Goal: Task Accomplishment & Management: Manage account settings

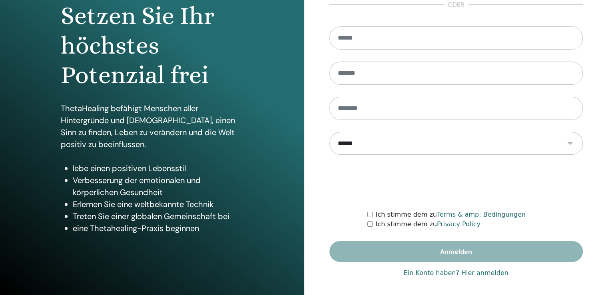
scroll to position [89, 0]
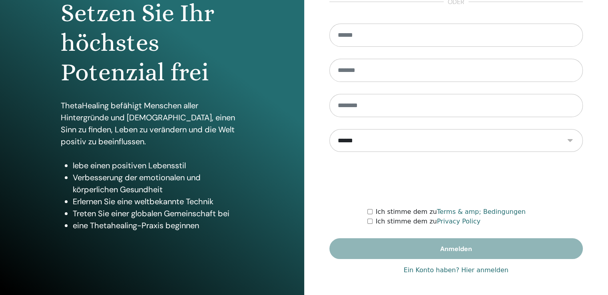
type input "**********"
click at [478, 271] on link "Ein Konto haben? Hier anmelden" at bounding box center [456, 270] width 105 height 10
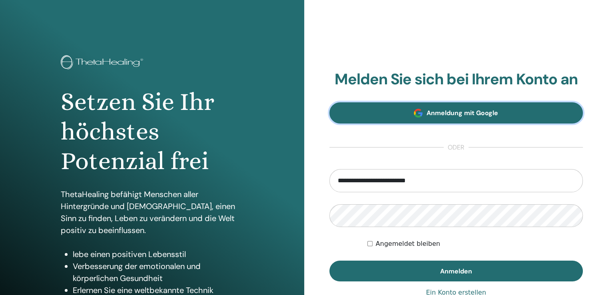
click at [430, 115] on span "Anmeldung mit Google" at bounding box center [462, 113] width 72 height 8
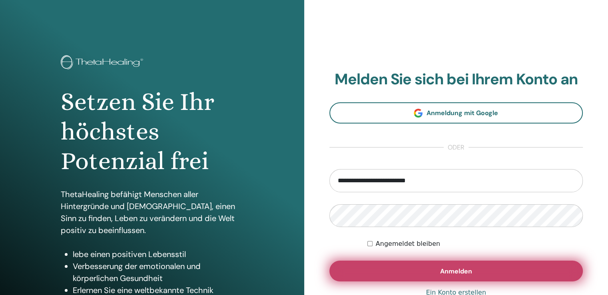
click at [467, 271] on span "Anmelden" at bounding box center [456, 271] width 32 height 8
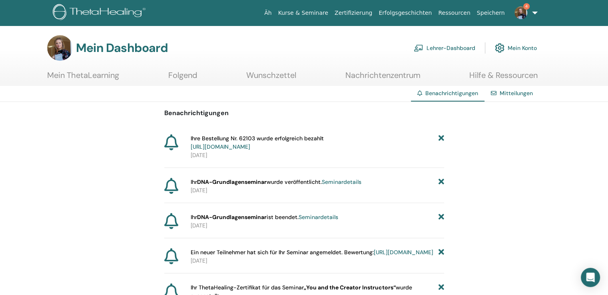
click at [441, 50] on font "Lehrer-Dashboard" at bounding box center [450, 48] width 49 height 7
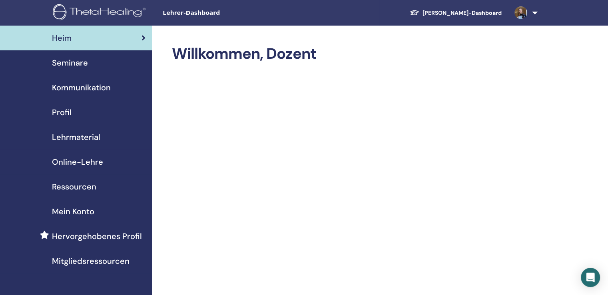
click at [80, 62] on font "Seminare" at bounding box center [70, 63] width 36 height 10
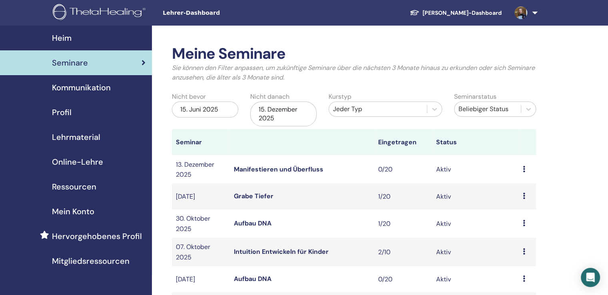
click at [305, 111] on div "15. Dezember 2025" at bounding box center [283, 113] width 66 height 25
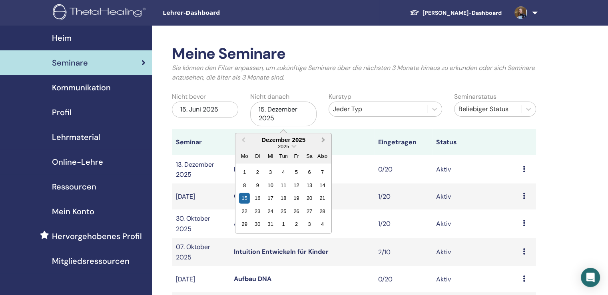
click at [323, 140] on span "Nächsten Monat" at bounding box center [323, 139] width 0 height 8
click at [299, 213] on div "20" at bounding box center [296, 211] width 11 height 11
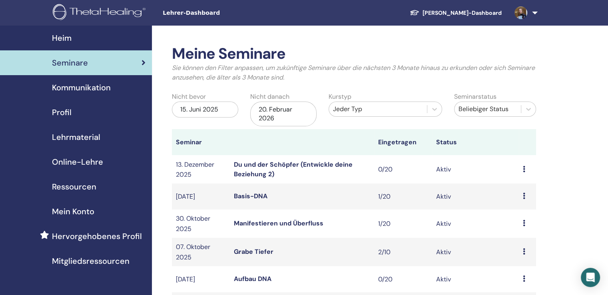
click at [272, 163] on font "Du und der Schöpfer (Entwickle deine Beziehung 2)" at bounding box center [293, 169] width 119 height 18
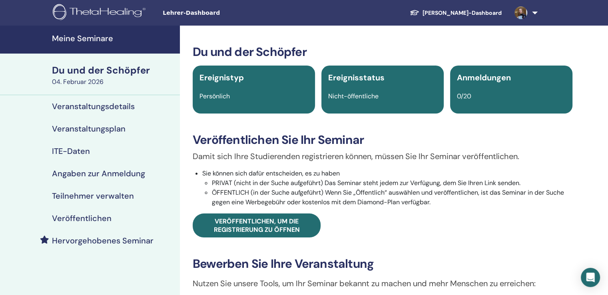
click at [113, 71] on font "Du und der Schöpfer" at bounding box center [101, 70] width 98 height 12
click at [107, 40] on font "Meine Seminare" at bounding box center [82, 38] width 61 height 10
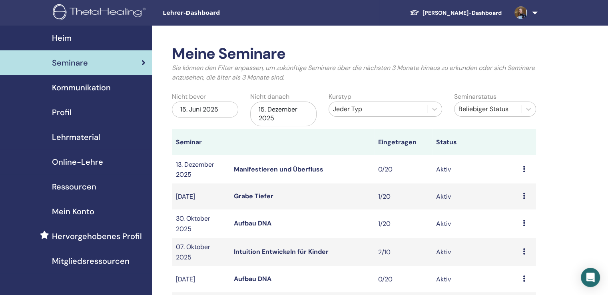
click at [301, 109] on div "15. Dezember 2025" at bounding box center [283, 113] width 66 height 25
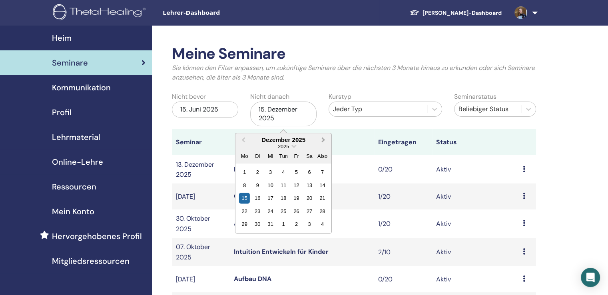
click at [323, 141] on button "Nächsten Monat" at bounding box center [324, 140] width 13 height 13
click at [324, 200] on div "15" at bounding box center [322, 198] width 11 height 11
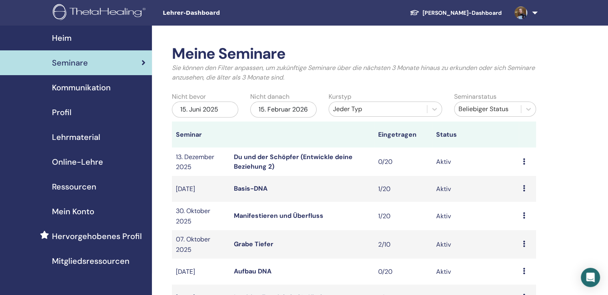
click at [75, 68] on font "Seminare" at bounding box center [70, 63] width 36 height 10
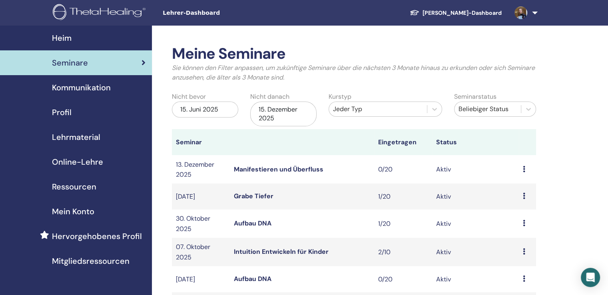
click at [281, 111] on font "15. Dezember 2025" at bounding box center [278, 113] width 39 height 17
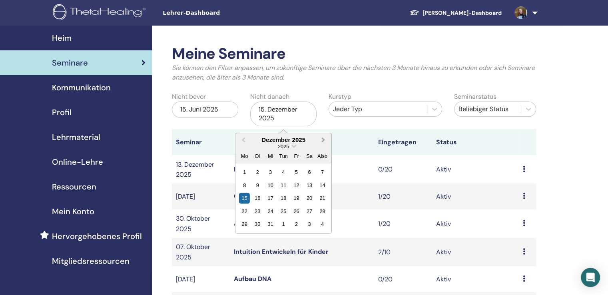
click at [324, 140] on button "Nächsten Monat" at bounding box center [324, 140] width 13 height 13
click at [323, 140] on span "Nächsten Monat" at bounding box center [323, 139] width 0 height 8
click at [322, 199] on div "15" at bounding box center [322, 198] width 11 height 11
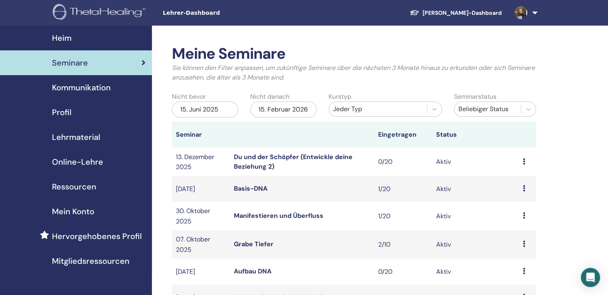
click at [259, 167] on font "Du und der Schöpfer (Entwickle deine Beziehung 2)" at bounding box center [293, 162] width 119 height 18
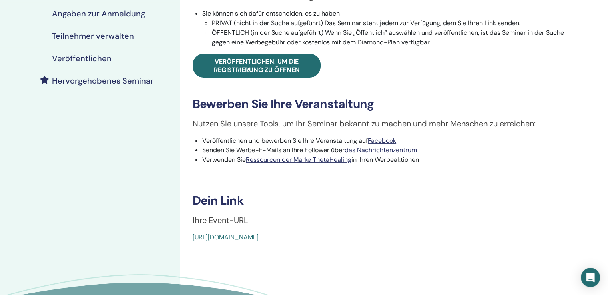
scroll to position [240, 0]
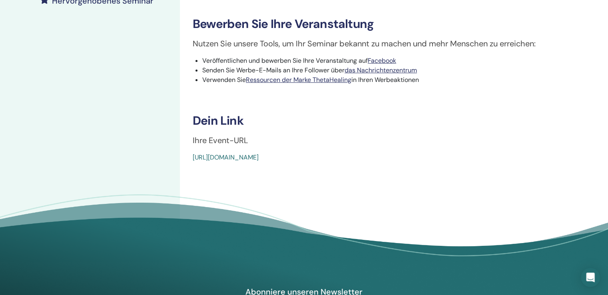
drag, startPoint x: 380, startPoint y: 159, endPoint x: 187, endPoint y: 165, distance: 193.1
click at [187, 165] on div "Du und der Schöpfer Ereignistyp Persönlich Ereignisstatus Nicht-öffentliche Anm…" at bounding box center [382, 30] width 405 height 488
copy font "https://www.thetahealing.com/seminar-376360-details.html"
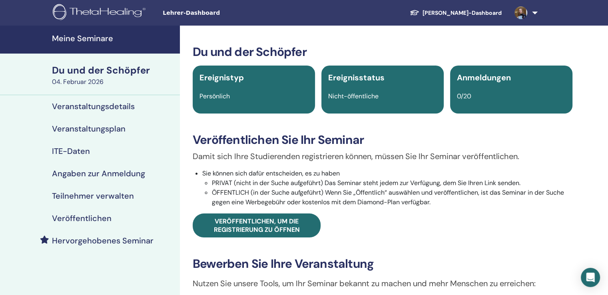
click at [467, 12] on font "[PERSON_NAME]-Dashboard" at bounding box center [461, 12] width 79 height 7
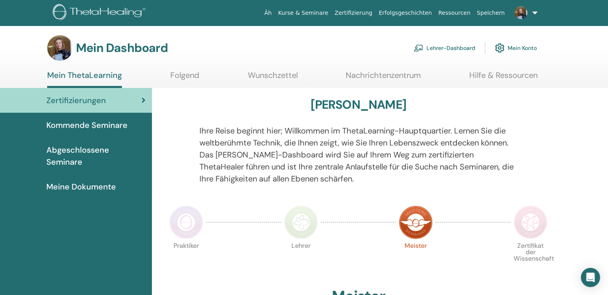
click at [518, 45] on font "Mein Konto" at bounding box center [521, 48] width 29 height 7
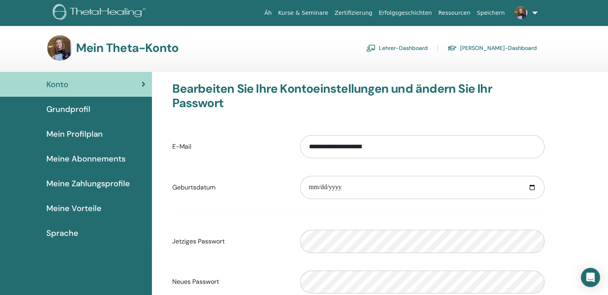
click at [427, 49] on font "Lehrer-Dashboard" at bounding box center [403, 48] width 49 height 7
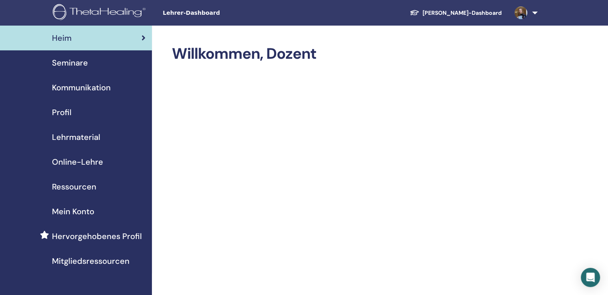
click at [76, 186] on font "Ressourcen" at bounding box center [74, 186] width 44 height 10
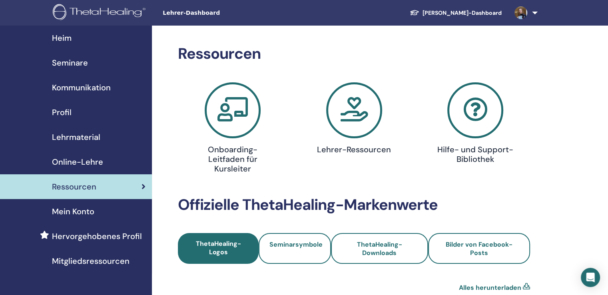
scroll to position [40, 0]
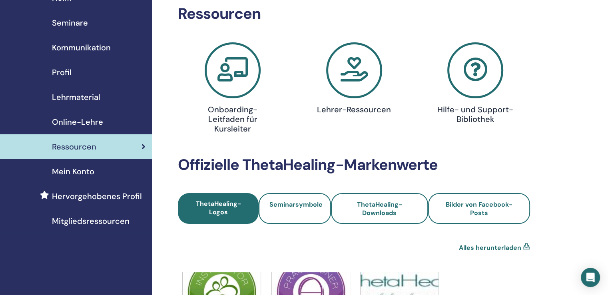
click at [87, 173] on font "Mein Konto" at bounding box center [73, 171] width 42 height 10
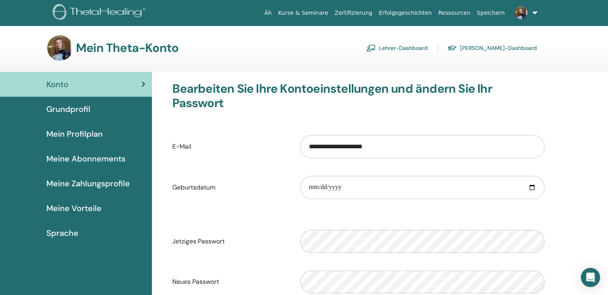
click at [428, 49] on font "Lehrer-Dashboard" at bounding box center [403, 48] width 49 height 7
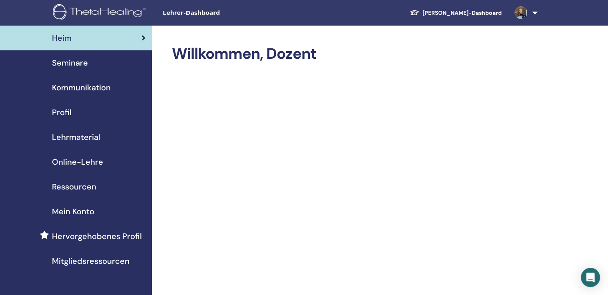
click at [69, 136] on font "Lehrmaterial" at bounding box center [76, 137] width 48 height 10
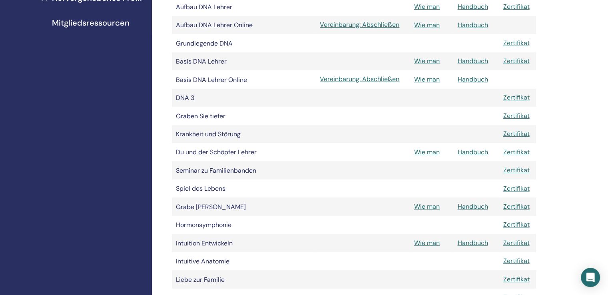
scroll to position [240, 0]
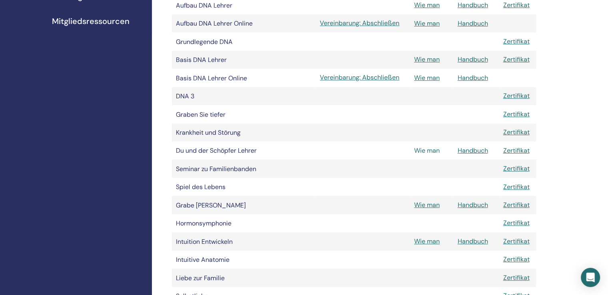
click at [421, 153] on font "Wie man" at bounding box center [427, 150] width 26 height 8
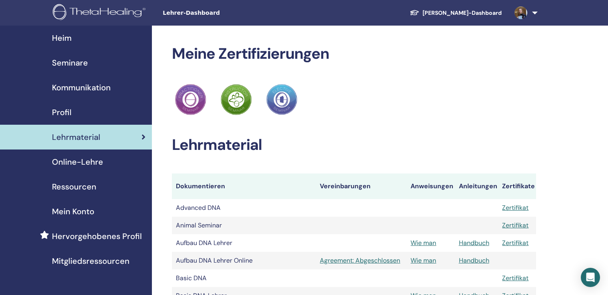
scroll to position [240, 0]
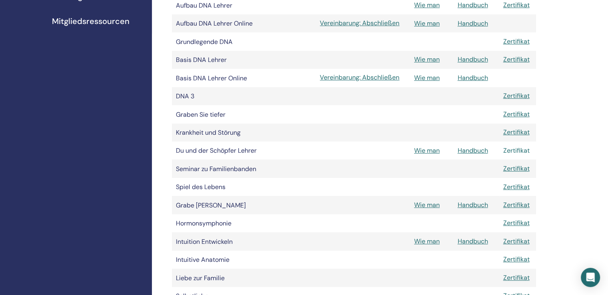
click at [518, 154] on font "Zertifikat" at bounding box center [516, 150] width 26 height 8
click at [582, 56] on div "Meine Zertifizierungen ThetaHealing Praktiker ThetaHealing Lehrer ThetaHealing …" at bounding box center [380, 238] width 456 height 905
click at [560, 149] on div "Meine Zertifizierungen ThetaHealing Praktiker ThetaHealing Lehrer ThetaHealing …" at bounding box center [380, 238] width 456 height 905
click at [480, 155] on font "Handbuch" at bounding box center [472, 150] width 30 height 8
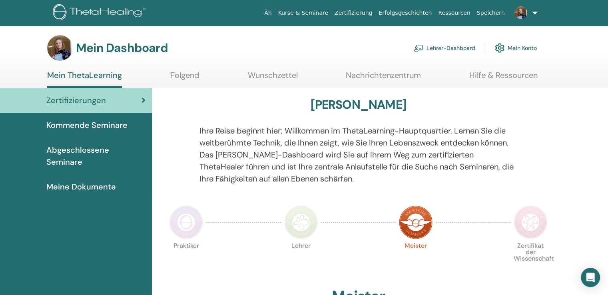
click at [433, 48] on font "Lehrer-Dashboard" at bounding box center [450, 48] width 49 height 7
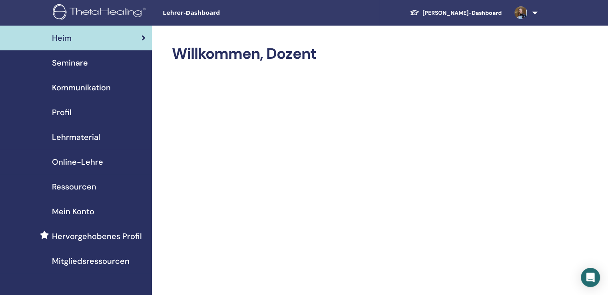
click at [72, 64] on font "Seminare" at bounding box center [70, 63] width 36 height 10
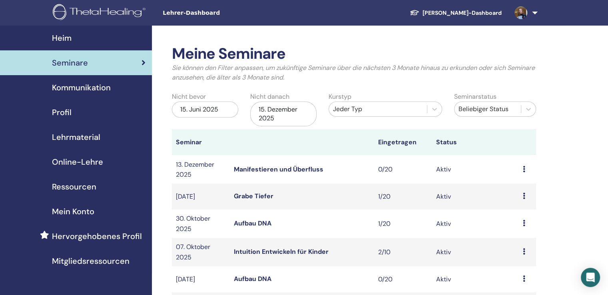
scroll to position [80, 0]
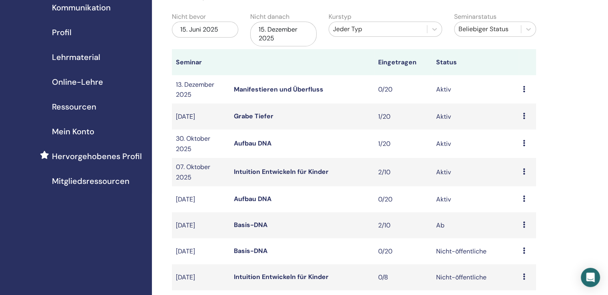
click at [94, 183] on font "Mitgliedsressourcen" at bounding box center [91, 181] width 78 height 10
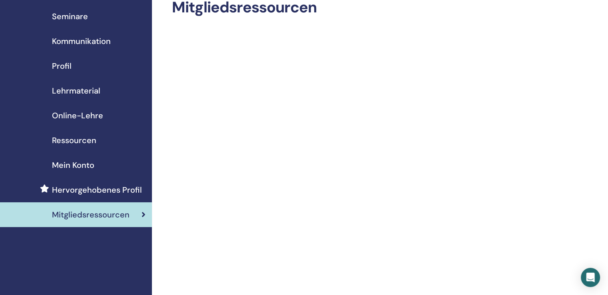
scroll to position [6, 0]
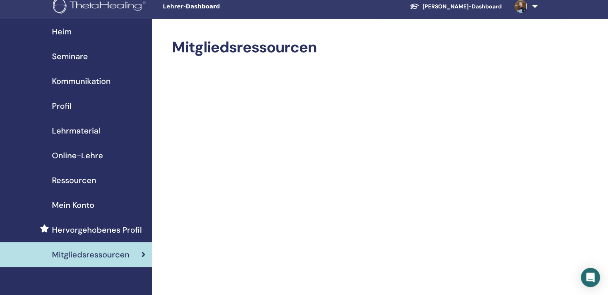
click at [72, 208] on font "Mein Konto" at bounding box center [73, 205] width 42 height 10
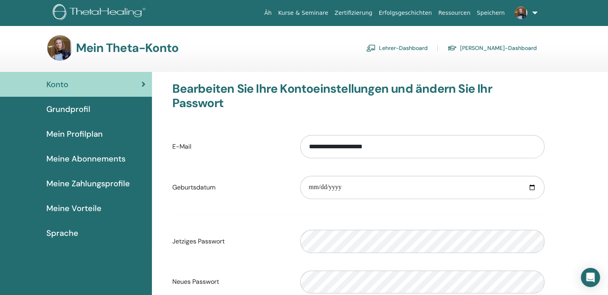
click at [66, 207] on font "Meine Vorteile" at bounding box center [73, 208] width 55 height 10
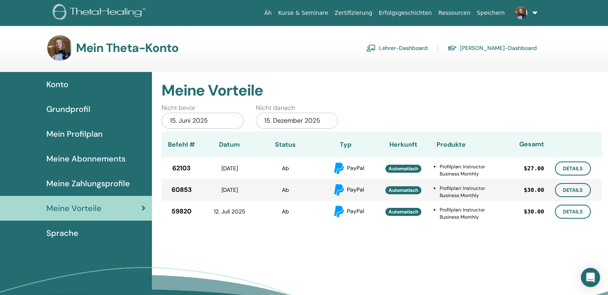
click at [75, 186] on font "Meine Zahlungsprofile" at bounding box center [88, 183] width 84 height 10
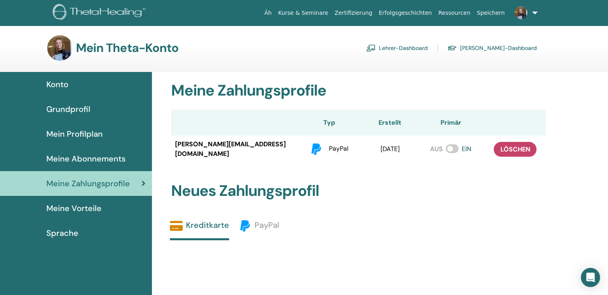
click at [75, 163] on font "Meine Abonnements" at bounding box center [85, 158] width 79 height 10
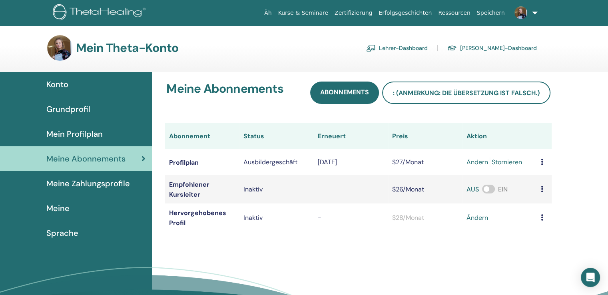
click at [84, 135] on font "Mein Profilplan" at bounding box center [74, 134] width 56 height 10
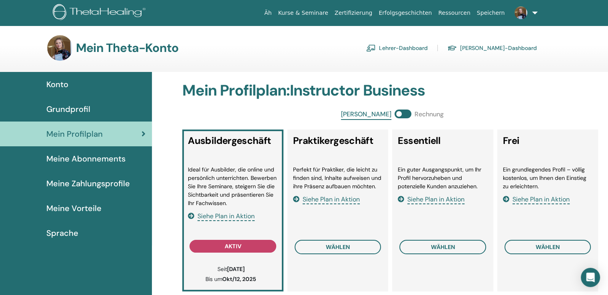
click at [90, 162] on font "Meine Abonnements" at bounding box center [85, 158] width 79 height 10
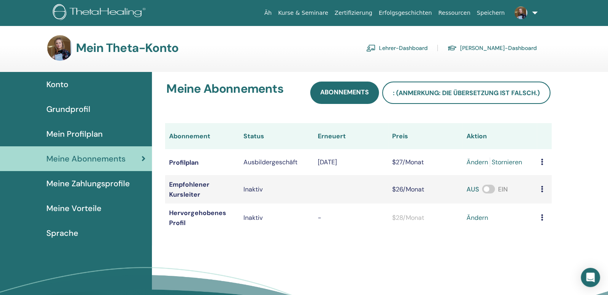
click at [89, 135] on font "Mein Profilplan" at bounding box center [74, 134] width 56 height 10
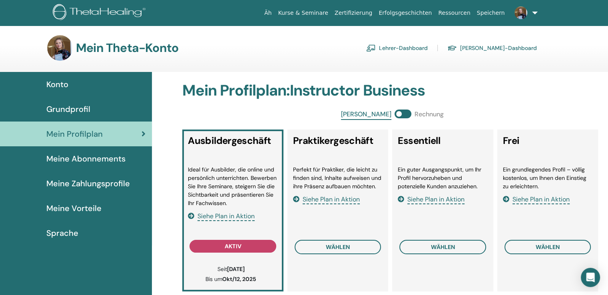
click at [85, 104] on font "Grundprofil" at bounding box center [68, 109] width 44 height 10
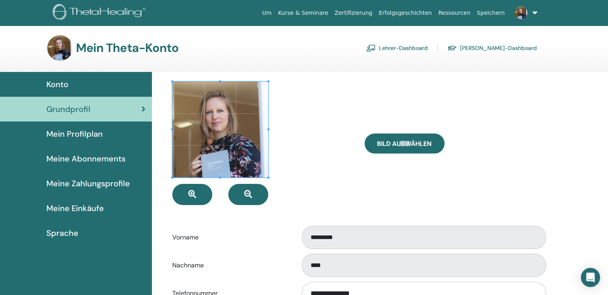
click at [52, 75] on link "Konto" at bounding box center [76, 84] width 152 height 25
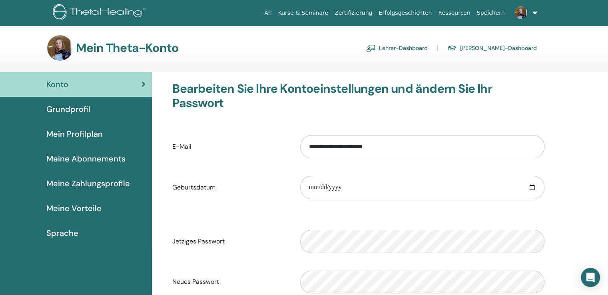
click at [406, 48] on font "Lehrer-Dashboard" at bounding box center [403, 48] width 49 height 7
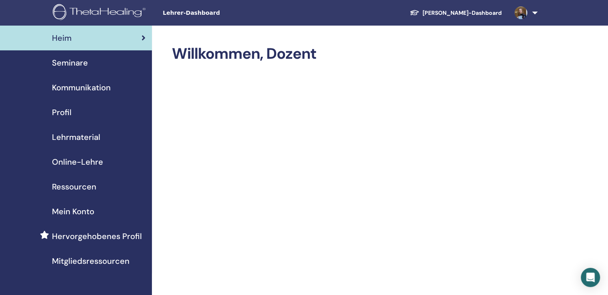
click at [76, 159] on font "Online-Lehre" at bounding box center [77, 162] width 51 height 10
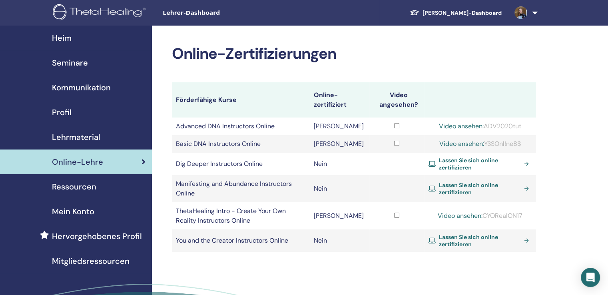
click at [524, 241] on link "Lassen Sie sich online zertifizieren" at bounding box center [480, 240] width 104 height 14
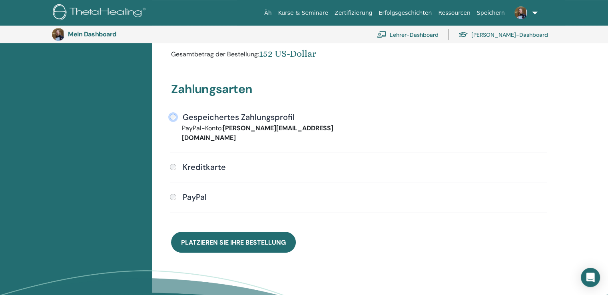
scroll to position [177, 0]
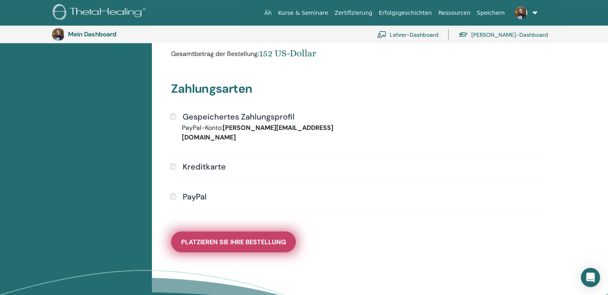
click at [207, 238] on font "Platzieren Sie Ihre Bestellung" at bounding box center [233, 242] width 105 height 8
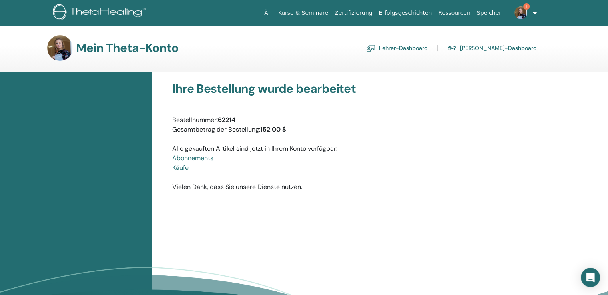
click at [422, 46] on font "Lehrer-Dashboard" at bounding box center [403, 48] width 49 height 7
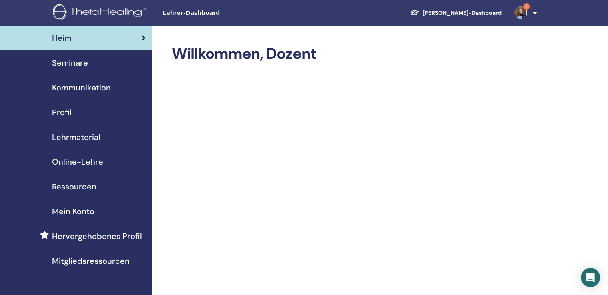
click at [514, 11] on span "1" at bounding box center [520, 12] width 19 height 6
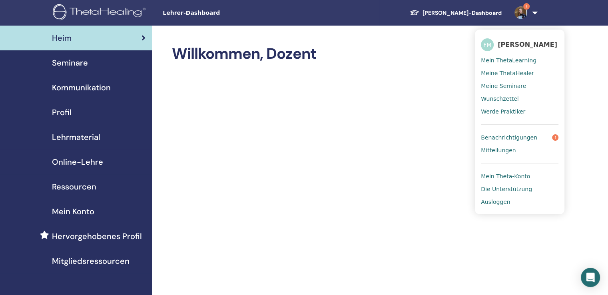
click at [502, 134] on font "Benachrichtigungen" at bounding box center [509, 137] width 56 height 6
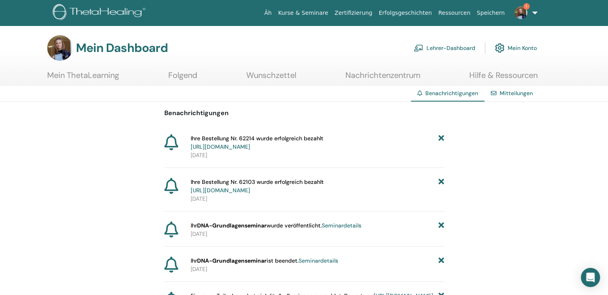
click at [436, 45] on font "Lehrer-Dashboard" at bounding box center [450, 48] width 49 height 7
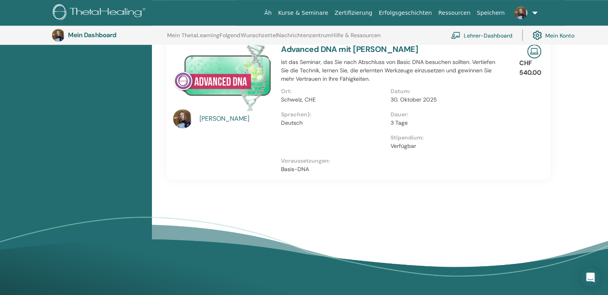
scroll to position [459, 0]
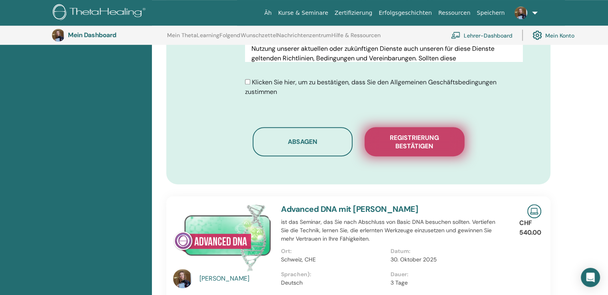
click at [412, 142] on font "Registrierung bestätigen" at bounding box center [414, 141] width 49 height 17
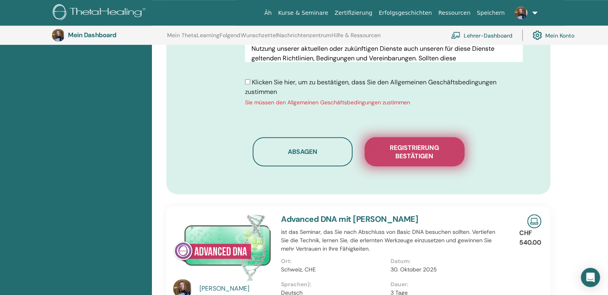
click at [426, 161] on button "Registrierung bestätigen" at bounding box center [414, 151] width 100 height 29
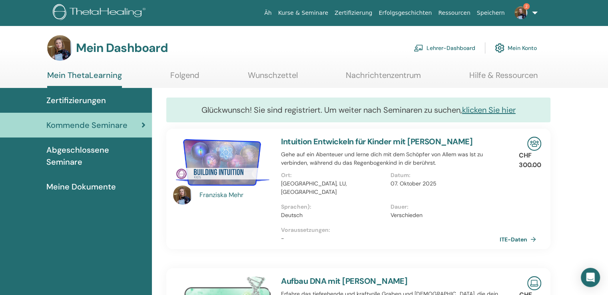
click at [522, 13] on img at bounding box center [520, 12] width 13 height 13
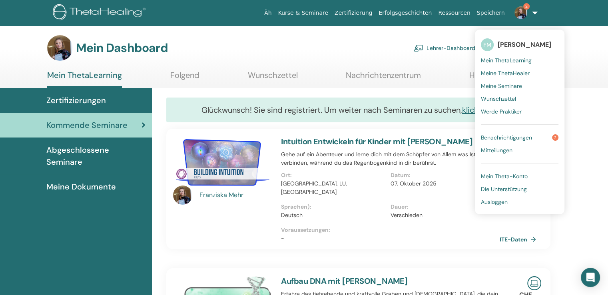
click at [502, 136] on font "Benachrichtigungen" at bounding box center [506, 137] width 51 height 7
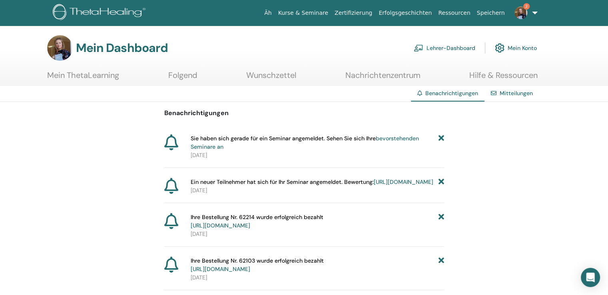
click at [432, 47] on font "Lehrer-Dashboard" at bounding box center [450, 48] width 49 height 7
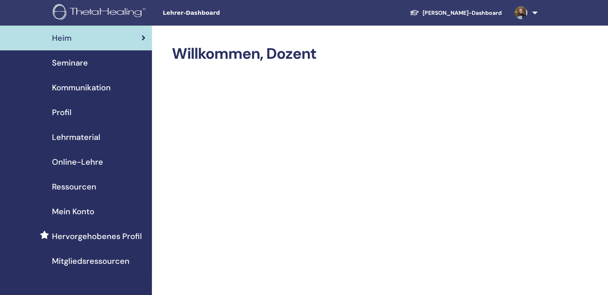
click at [65, 67] on font "Seminare" at bounding box center [70, 63] width 36 height 10
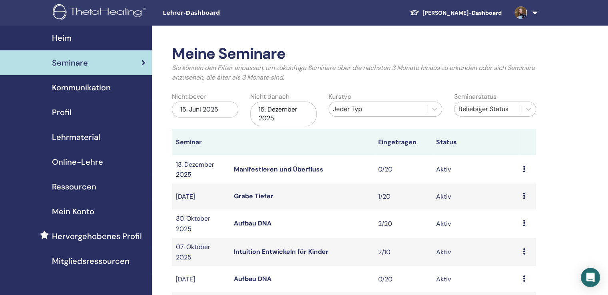
click at [278, 111] on font "15. Dezember 2025" at bounding box center [278, 113] width 39 height 17
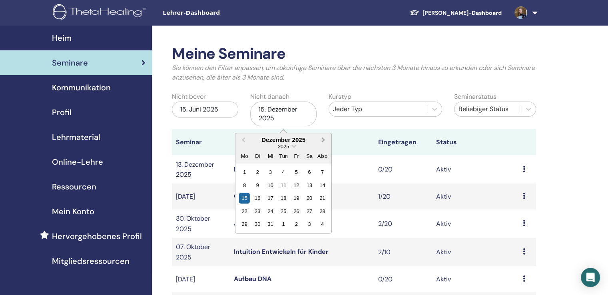
click at [326, 138] on button "Nächsten Monat" at bounding box center [324, 140] width 13 height 13
click at [322, 186] on div "8" at bounding box center [322, 185] width 11 height 11
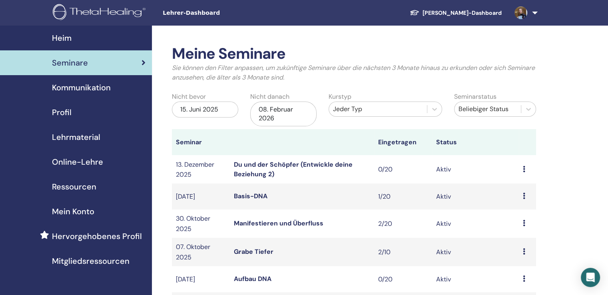
click at [312, 164] on font "Du und der Schöpfer (Entwickle deine Beziehung 2)" at bounding box center [293, 169] width 119 height 18
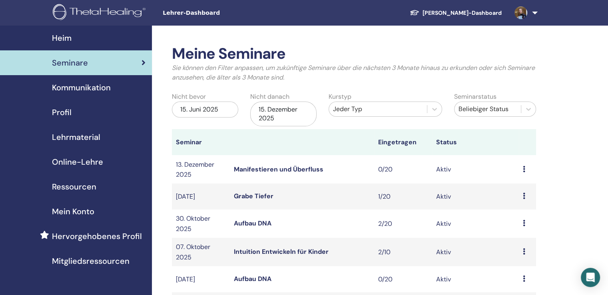
click at [285, 109] on font "15. Dezember 2025" at bounding box center [278, 113] width 39 height 17
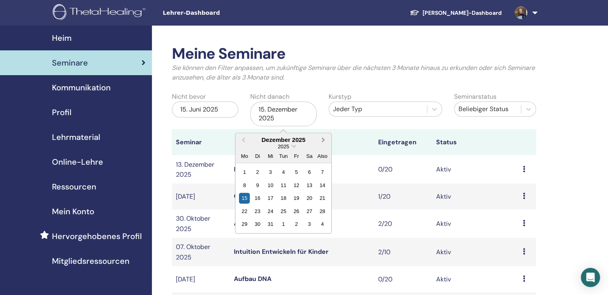
click at [327, 141] on button "Nächsten Monat" at bounding box center [324, 140] width 13 height 13
click at [309, 185] on div "7" at bounding box center [309, 185] width 11 height 11
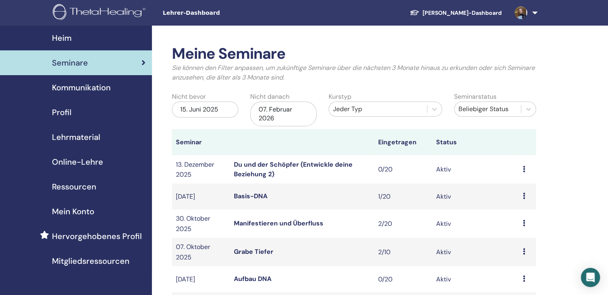
click at [280, 163] on font "Du und der Schöpfer (Entwickle deine Beziehung 2)" at bounding box center [293, 169] width 119 height 18
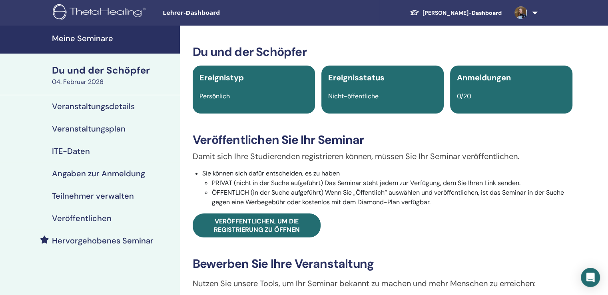
click at [82, 198] on font "Teilnehmer verwalten" at bounding box center [93, 196] width 82 height 10
